Goal: Task Accomplishment & Management: Use online tool/utility

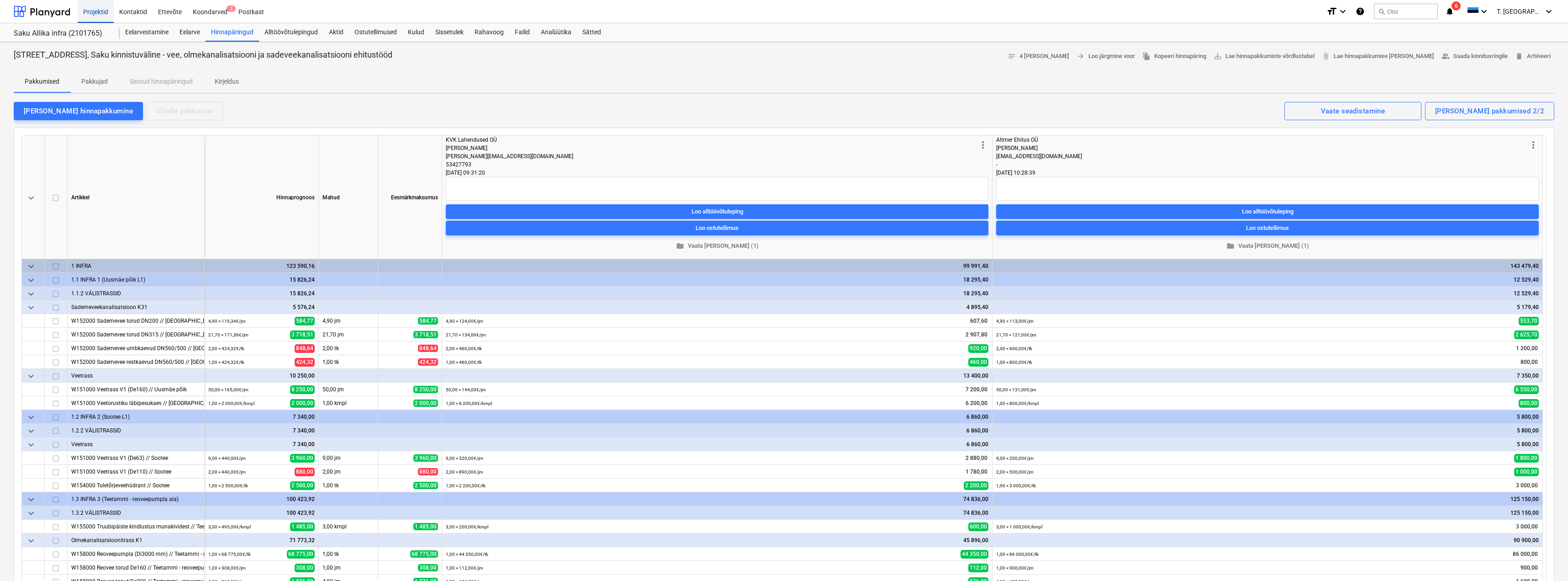
click at [101, 10] on div "Projektid" at bounding box center [95, 11] width 36 height 23
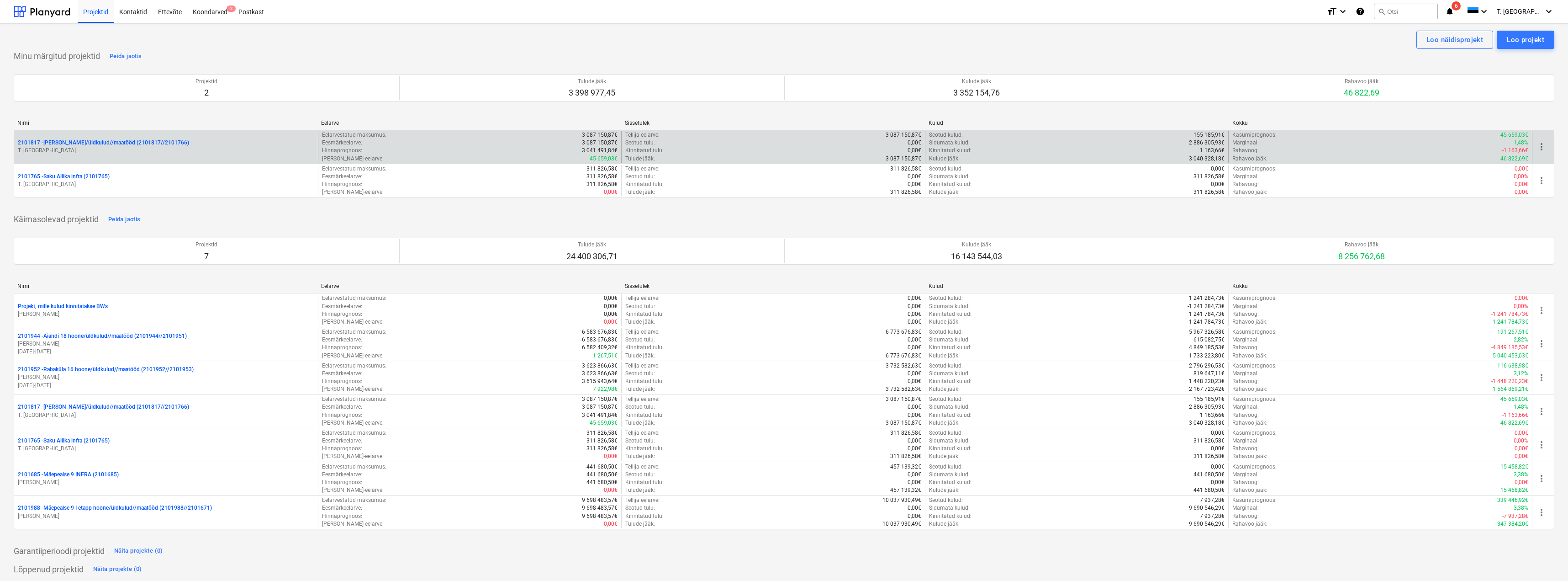
click at [92, 145] on p "2101817 - [PERSON_NAME]/üldkulud//maatööd (2101817//2101766)" at bounding box center [103, 143] width 171 height 8
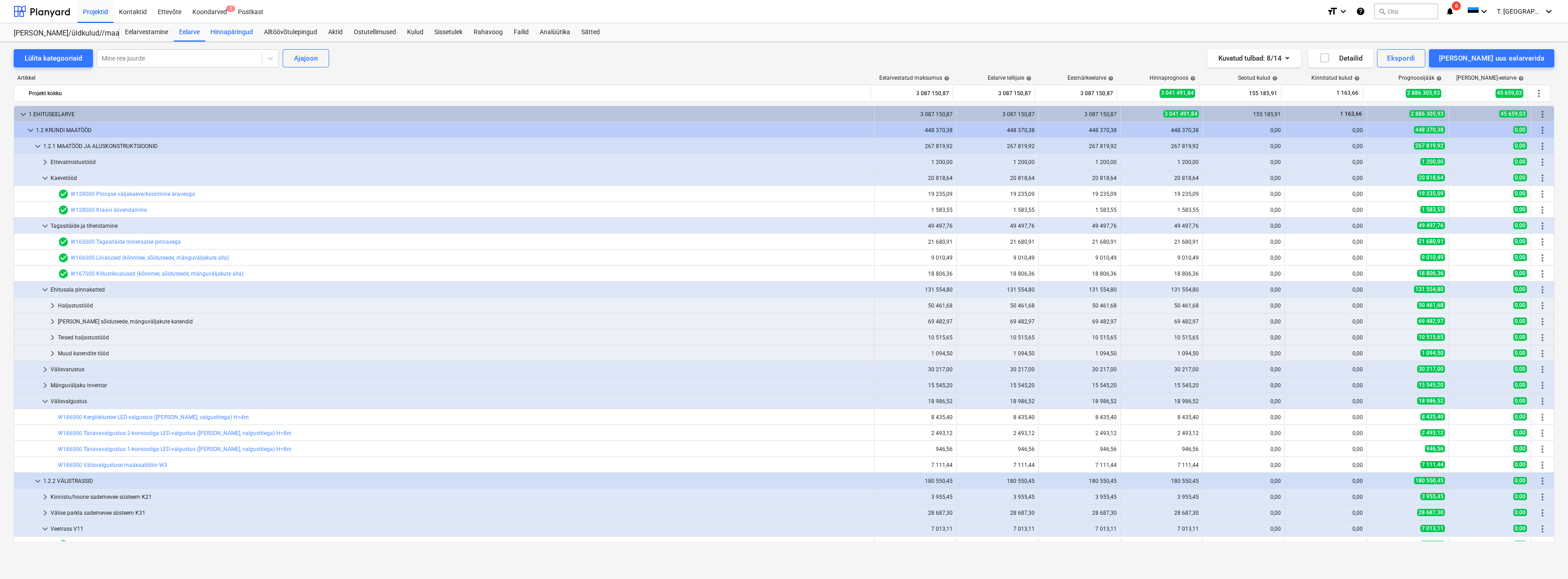
click at [217, 33] on div "Hinnapäringud" at bounding box center [232, 32] width 54 height 18
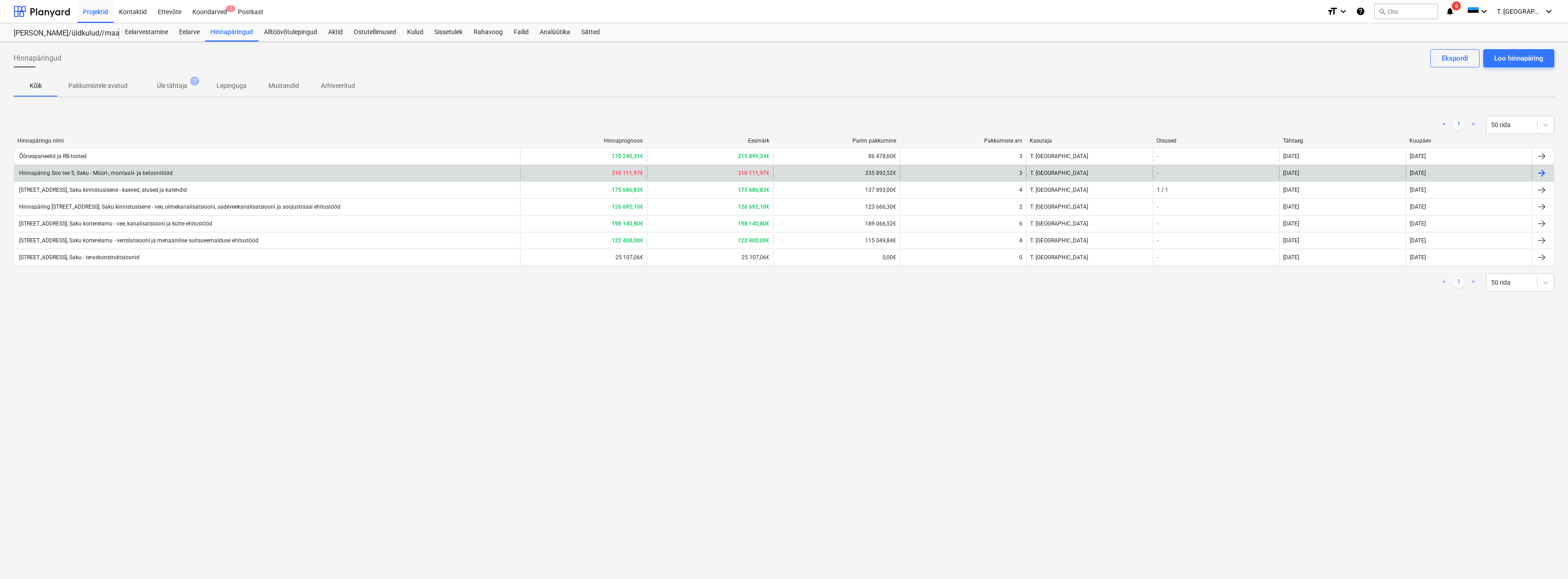
click at [143, 172] on div "Hinnapäring Soo tee 5, Saku - Müüri-, montaaži- ja betoonitööd" at bounding box center [95, 173] width 155 height 7
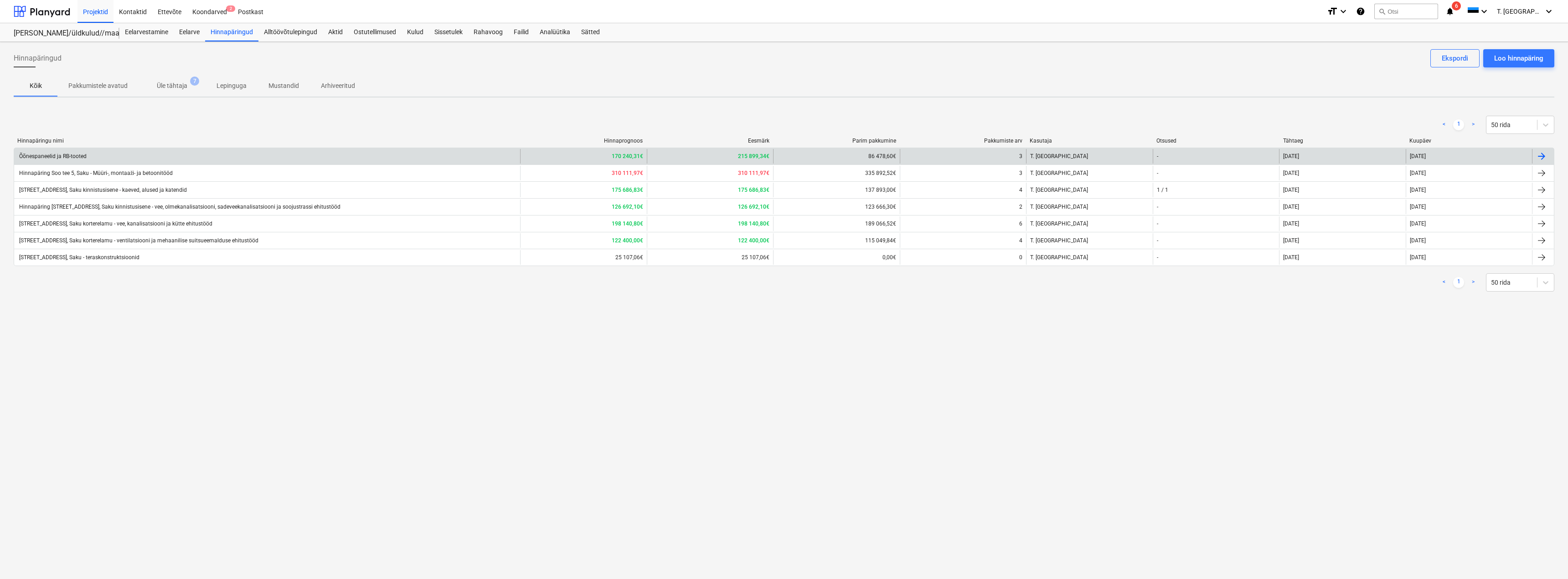
click at [77, 157] on div "Õõnespaneelid ja RB-tooted" at bounding box center [52, 156] width 69 height 6
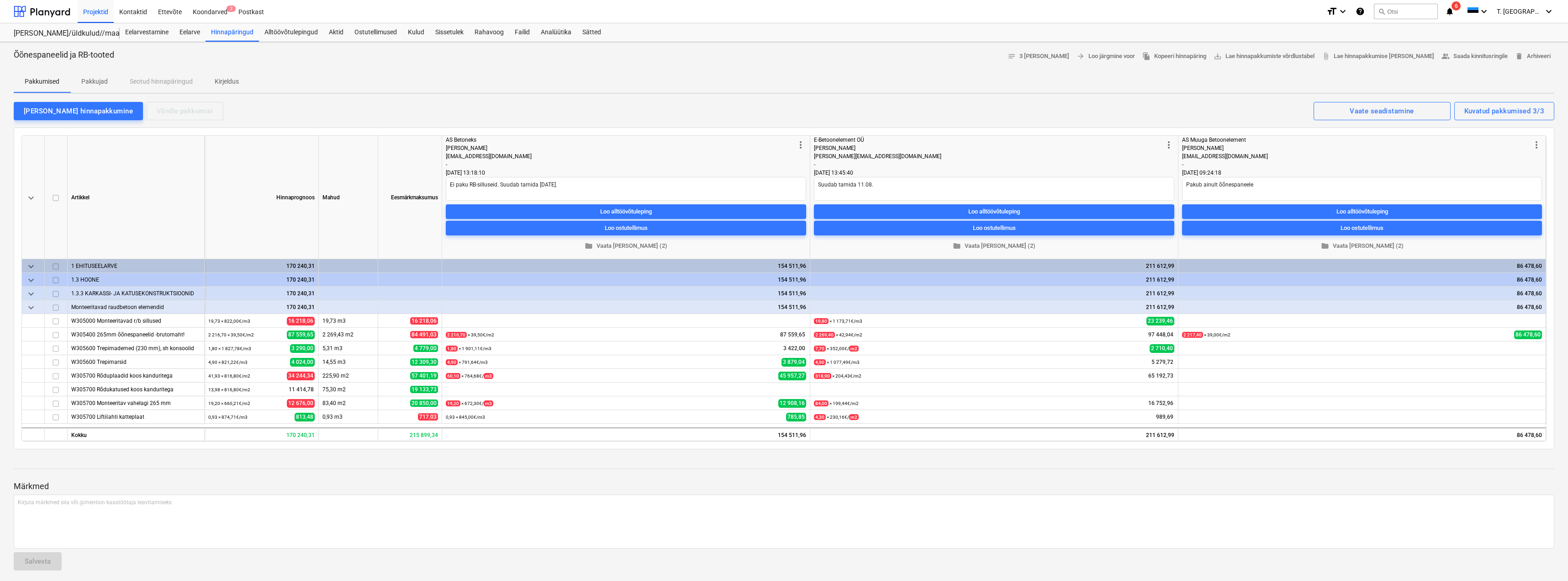
type textarea "x"
